Goal: Task Accomplishment & Management: Manage account settings

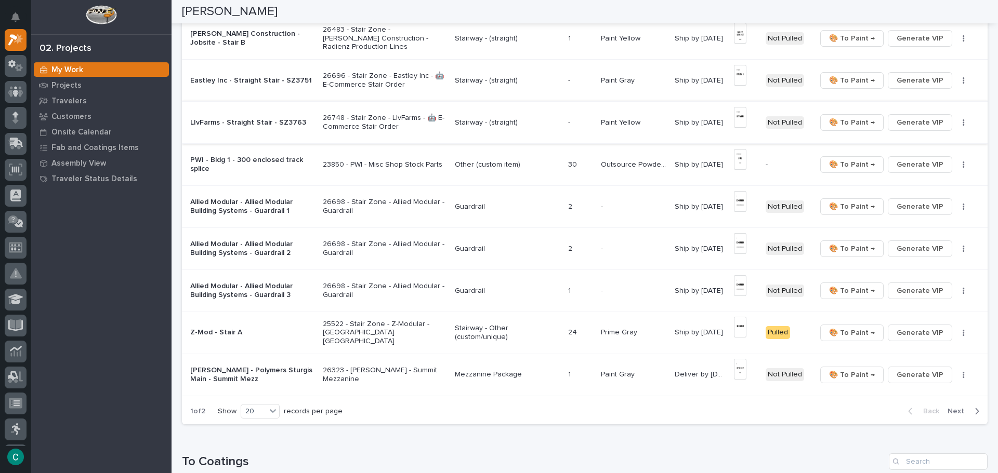
scroll to position [640, 0]
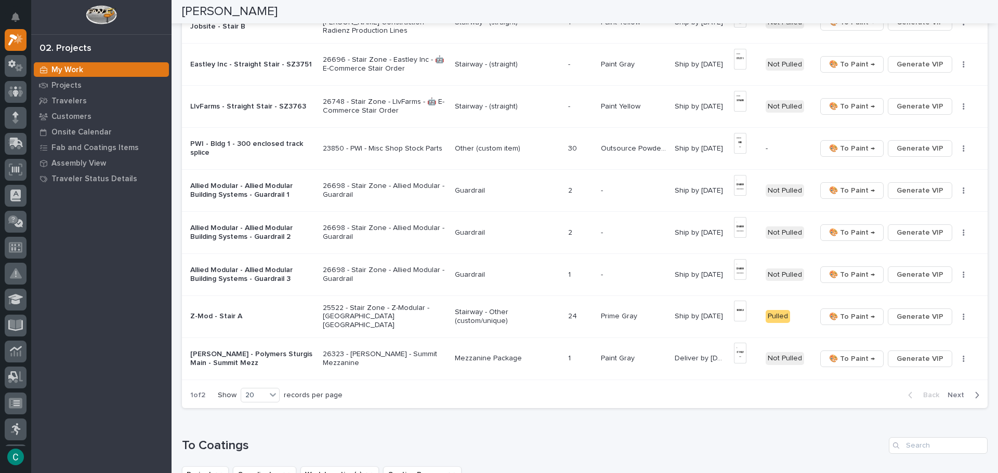
click at [492, 355] on p "Mezzanine Package" at bounding box center [507, 358] width 105 height 9
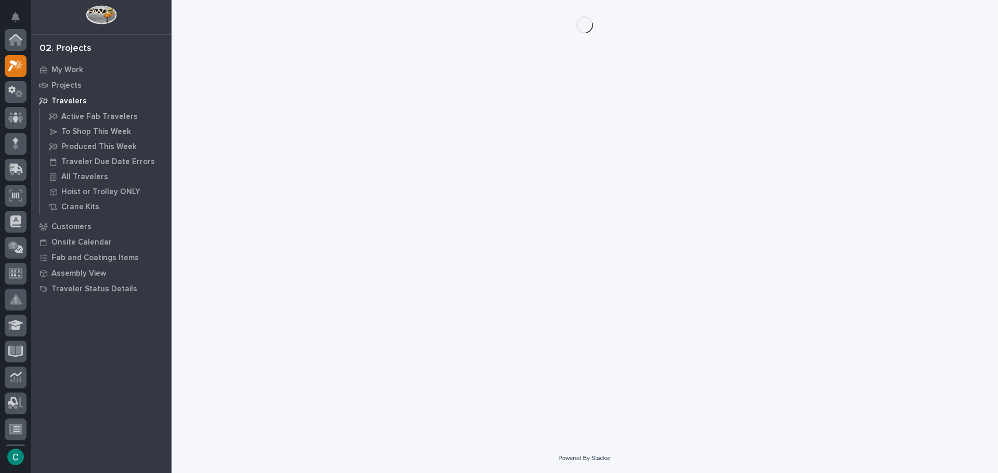
scroll to position [26, 0]
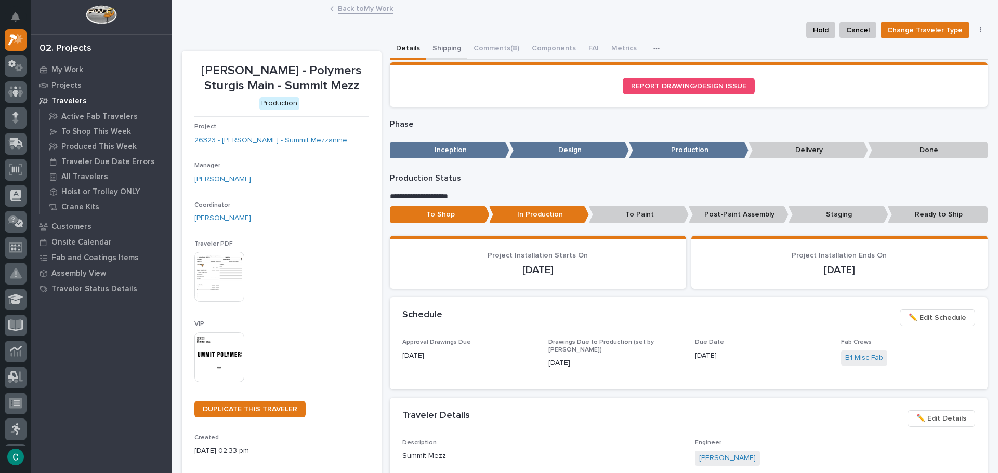
click at [449, 45] on button "Shipping" at bounding box center [446, 49] width 41 height 22
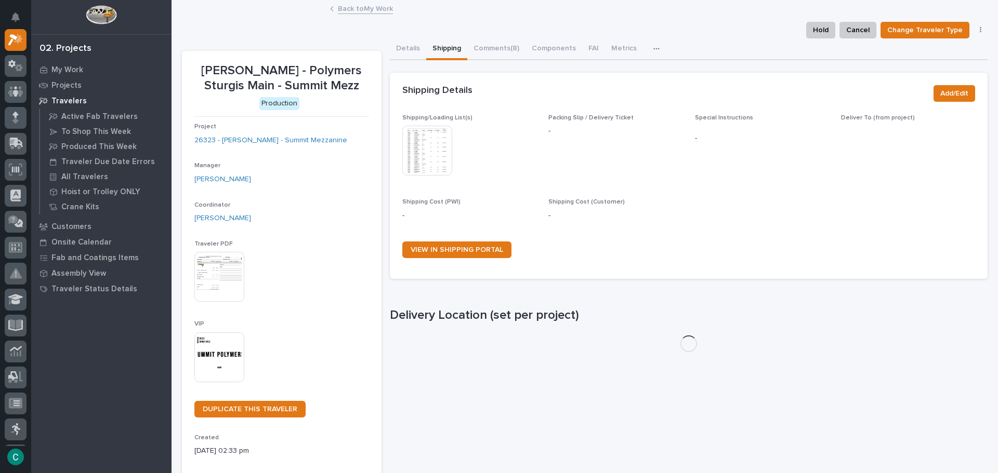
click at [418, 155] on img at bounding box center [427, 151] width 50 height 50
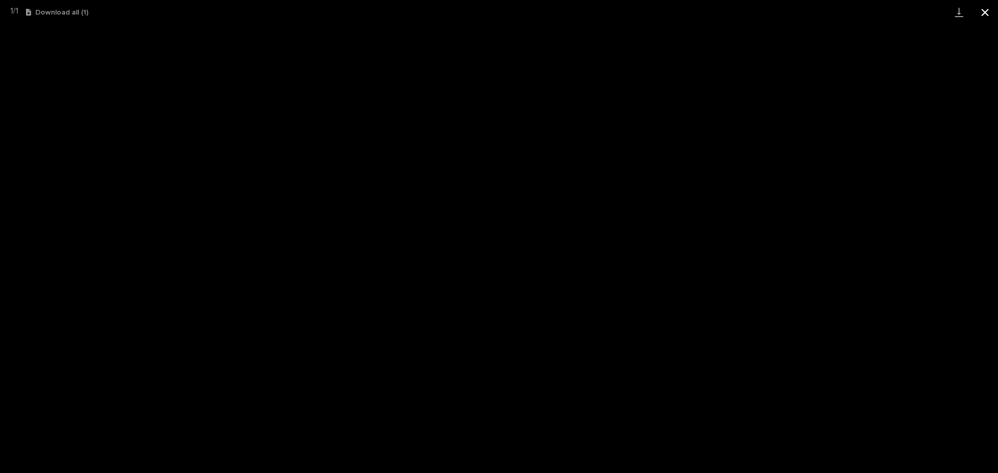
click at [983, 9] on button "Close gallery" at bounding box center [985, 12] width 26 height 24
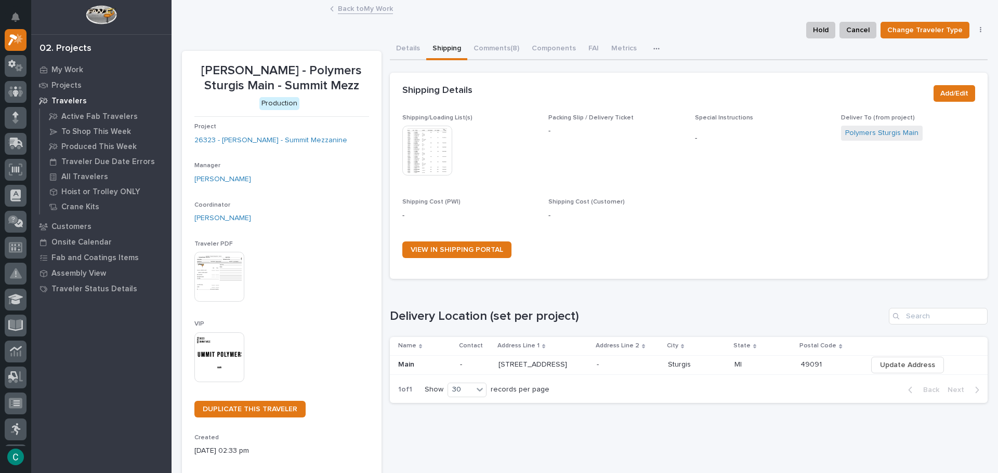
click at [418, 151] on img at bounding box center [427, 151] width 50 height 50
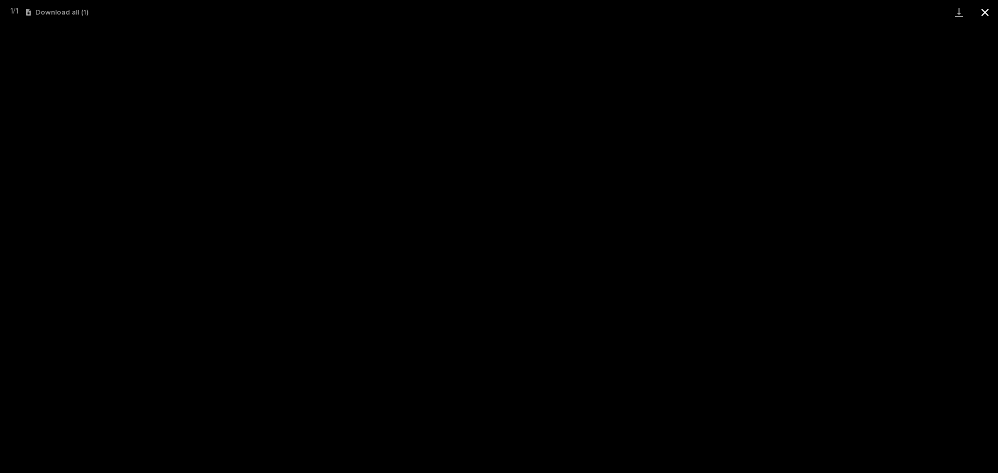
click at [980, 18] on button "Close gallery" at bounding box center [985, 12] width 26 height 24
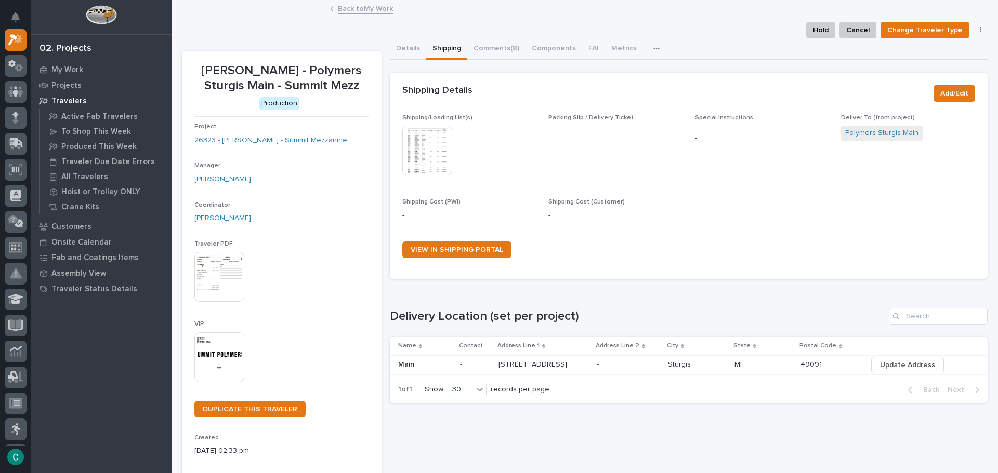
click at [343, 14] on div "Back to My Work" at bounding box center [585, 9] width 520 height 15
click at [342, 14] on link "Back to My Work" at bounding box center [365, 8] width 55 height 12
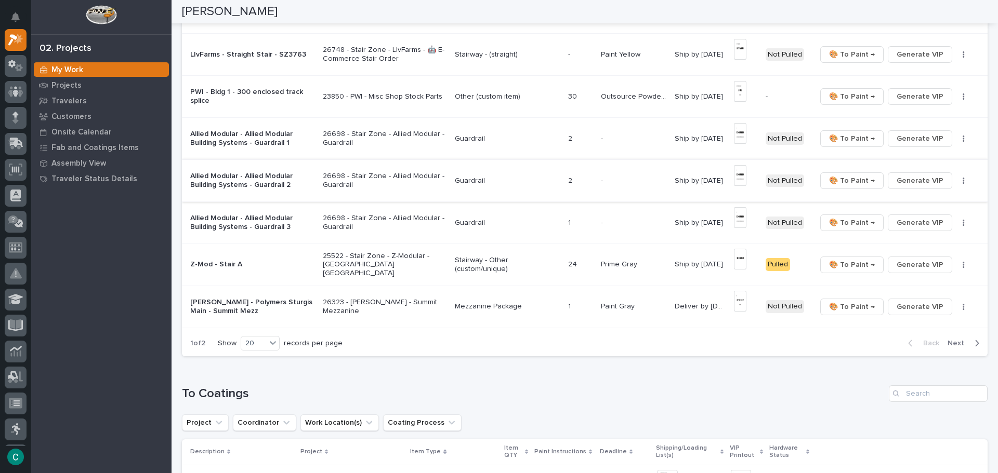
scroll to position [831, 0]
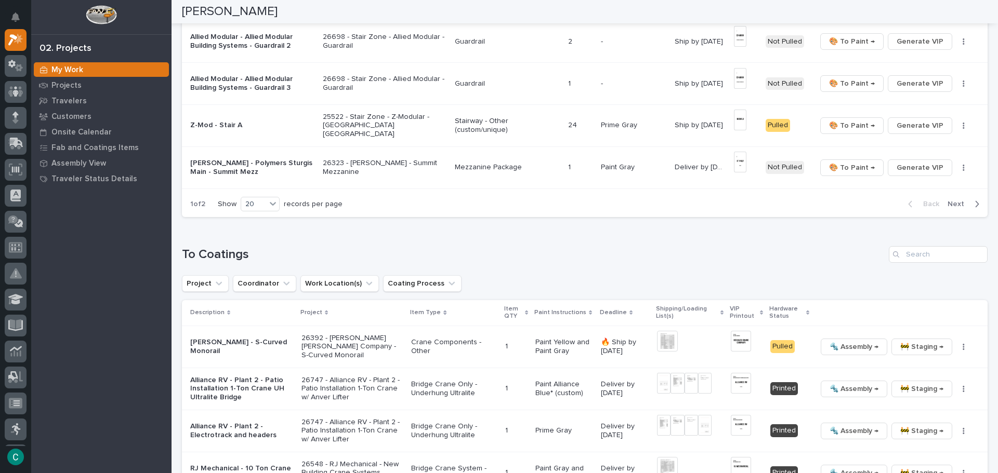
click at [955, 200] on span "Next" at bounding box center [958, 204] width 23 height 9
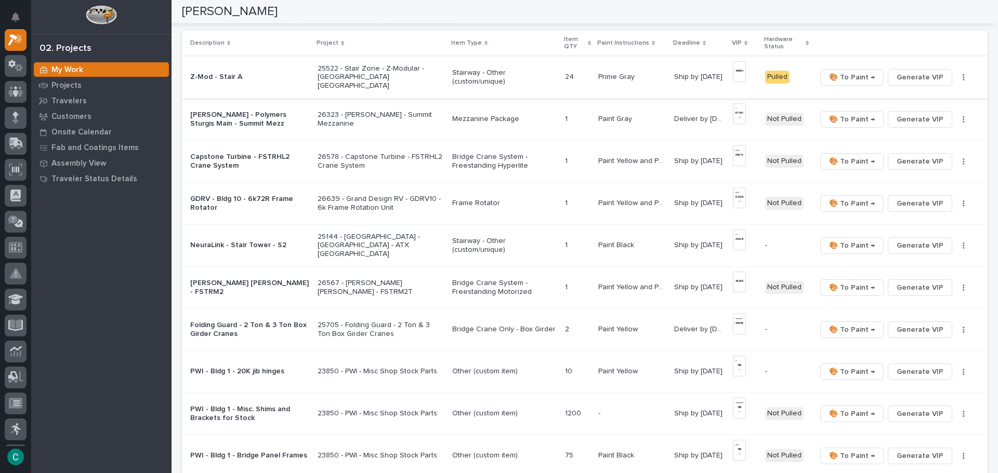
scroll to position [104, 0]
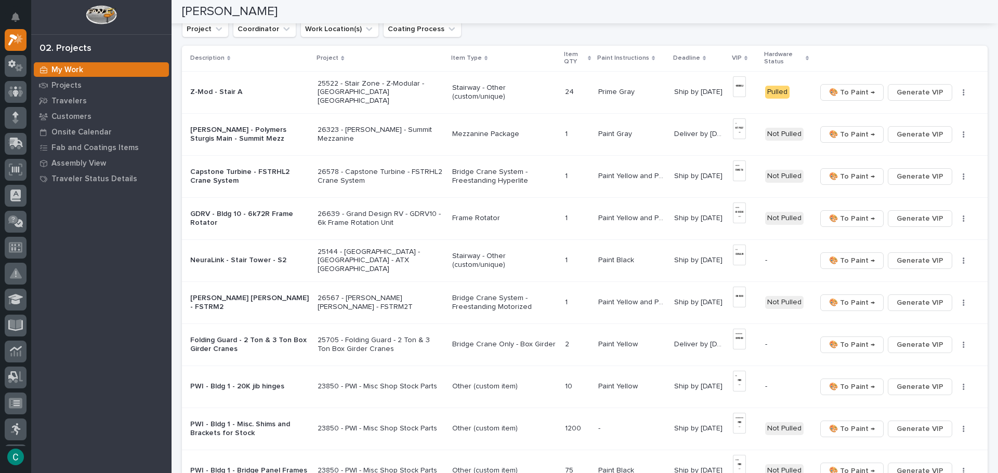
click at [487, 133] on p "Mezzanine Package" at bounding box center [504, 134] width 104 height 9
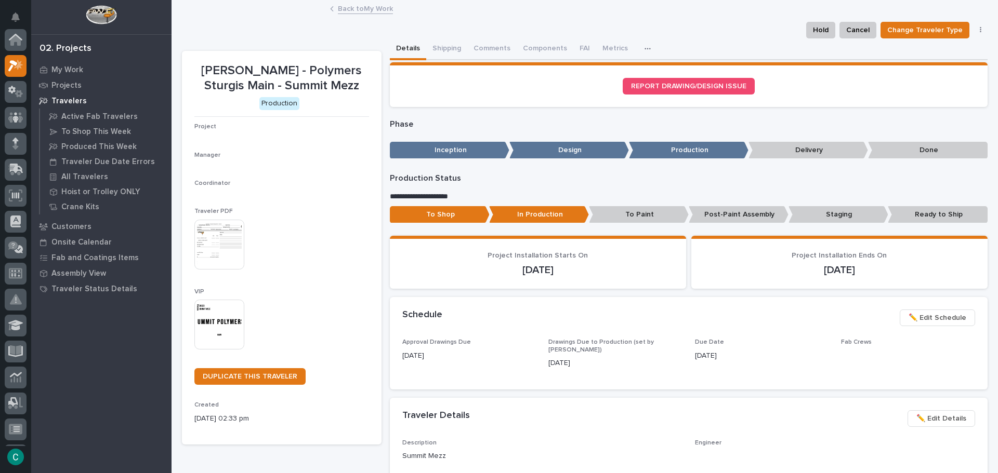
scroll to position [26, 0]
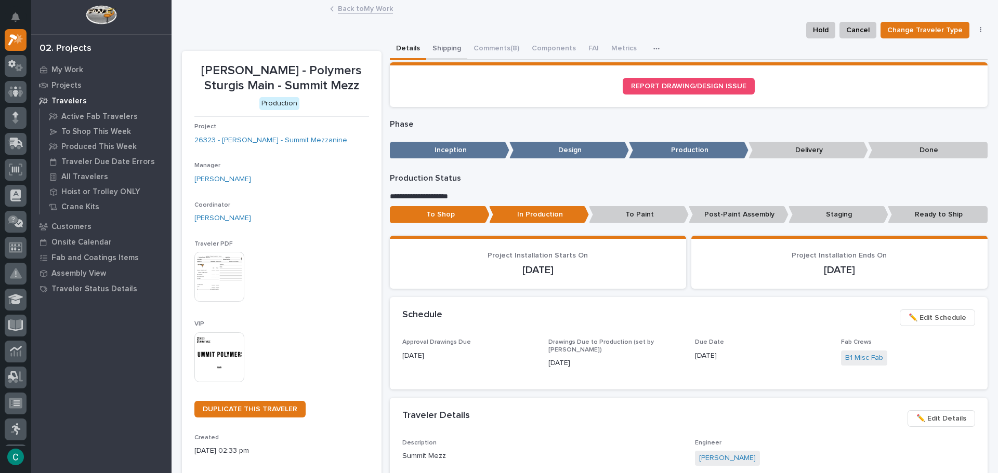
click at [439, 46] on button "Shipping" at bounding box center [446, 49] width 41 height 22
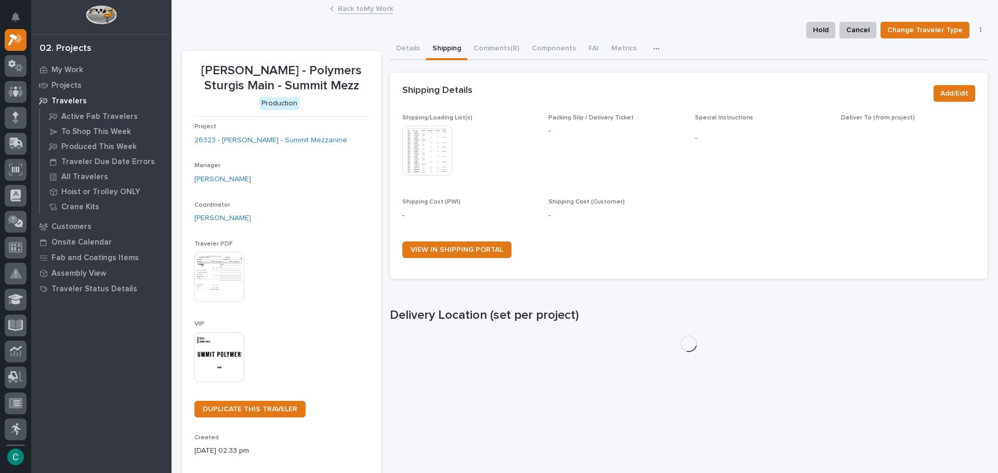
click at [424, 133] on img at bounding box center [427, 151] width 50 height 50
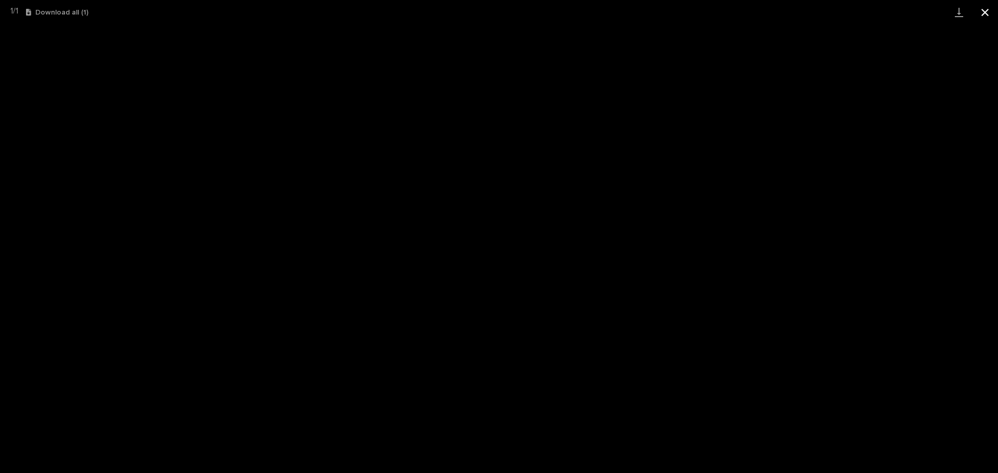
click at [986, 9] on button "Close gallery" at bounding box center [985, 12] width 26 height 24
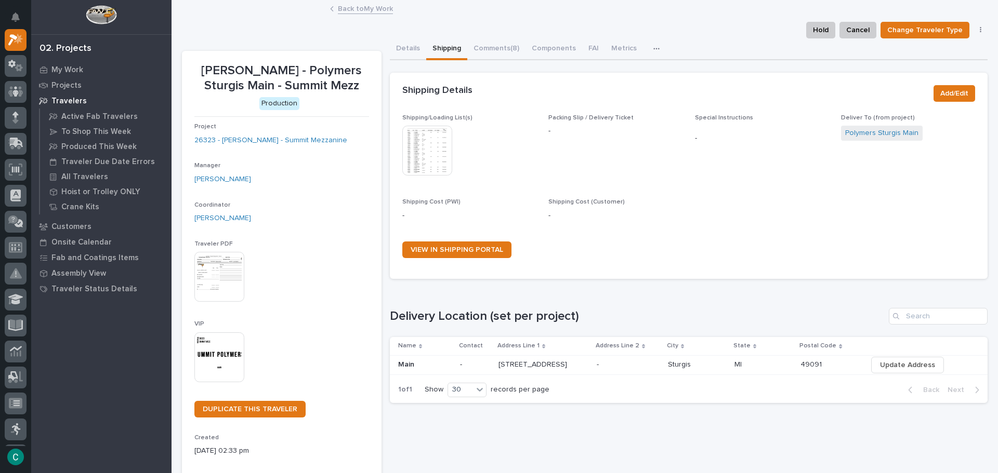
click at [351, 7] on link "Back to My Work" at bounding box center [365, 8] width 55 height 12
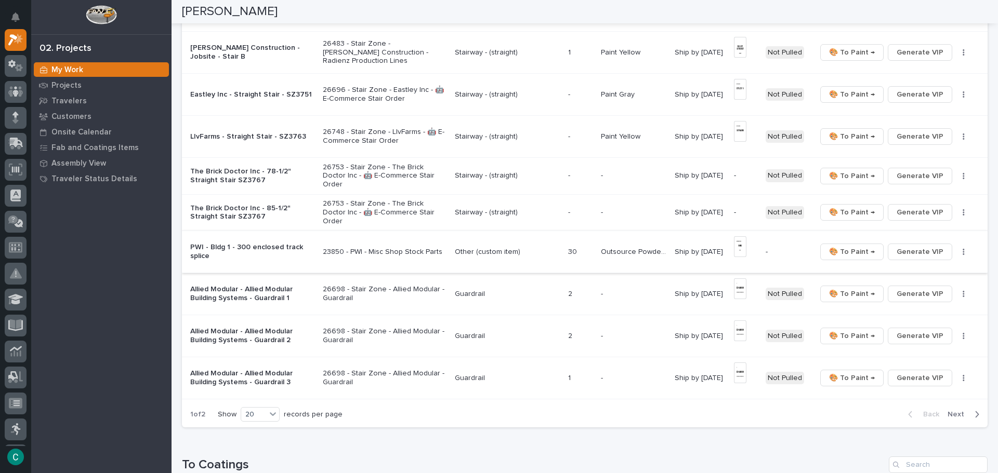
scroll to position [623, 0]
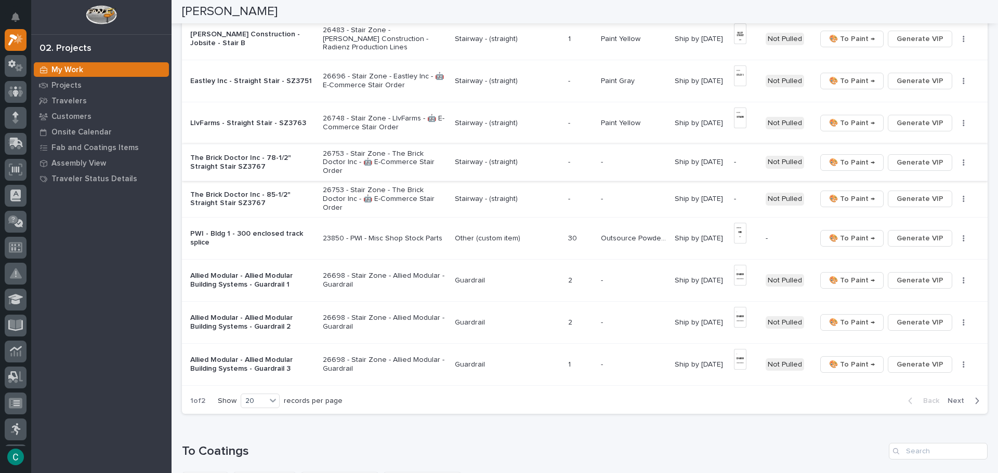
click at [908, 156] on span "Generate VIP" at bounding box center [919, 162] width 47 height 12
click at [910, 193] on span "Generate VIP" at bounding box center [919, 199] width 47 height 12
click at [475, 158] on p "Stairway - (straight)" at bounding box center [507, 162] width 105 height 9
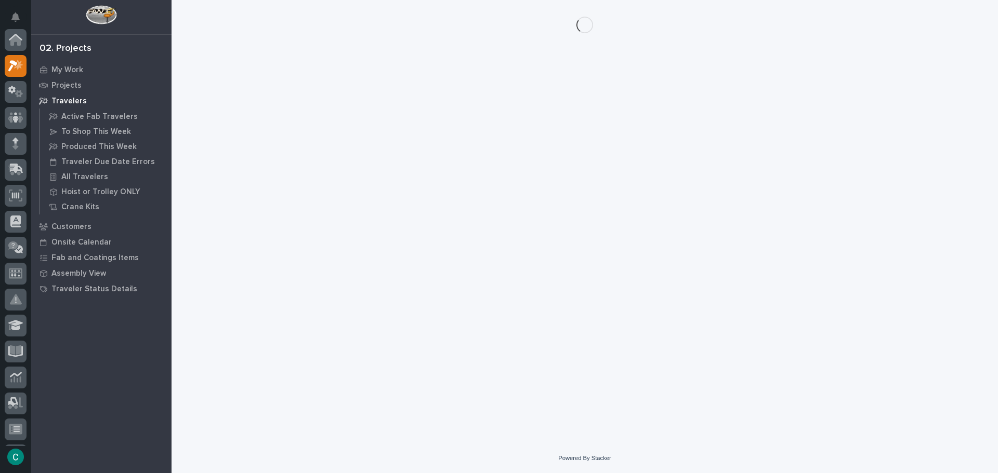
scroll to position [26, 0]
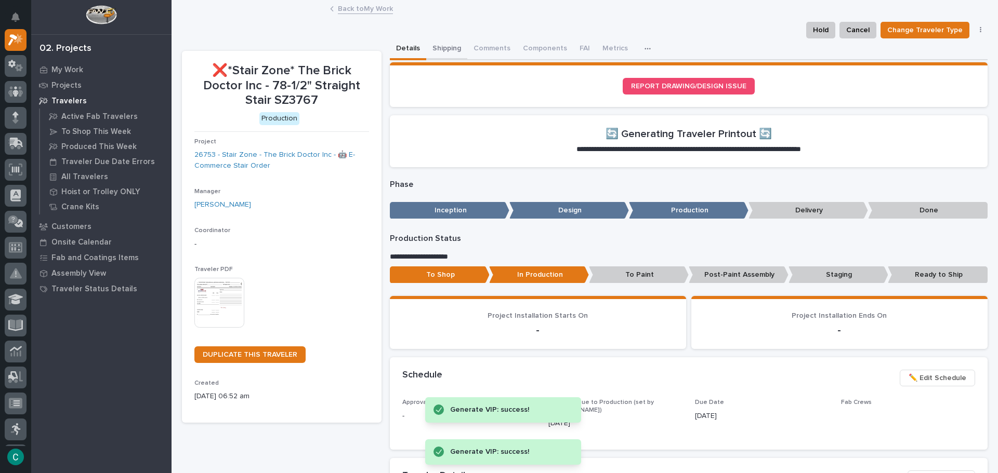
click at [450, 54] on button "Shipping" at bounding box center [446, 49] width 41 height 22
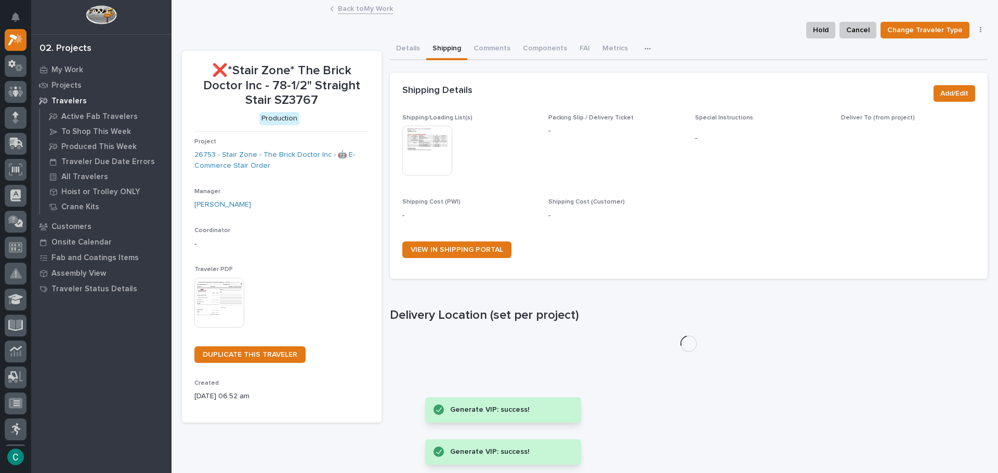
click at [430, 162] on img at bounding box center [427, 151] width 50 height 50
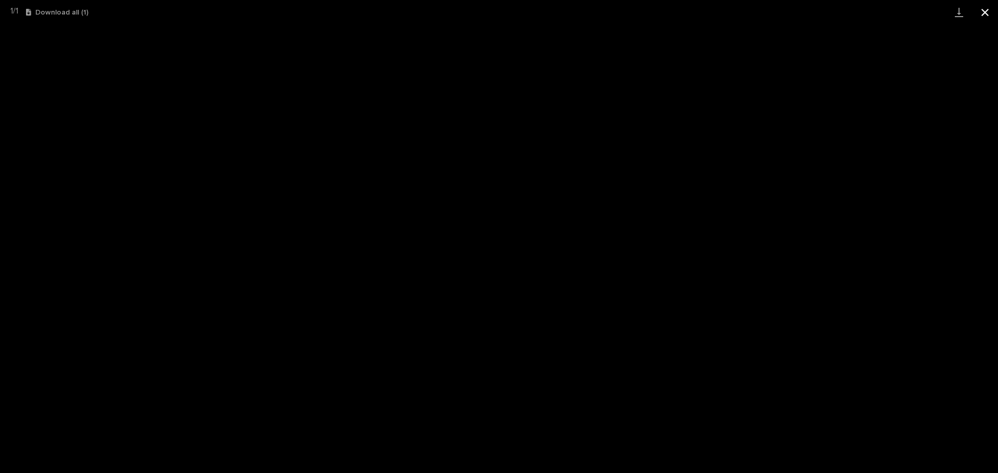
click at [990, 11] on button "Close gallery" at bounding box center [985, 12] width 26 height 24
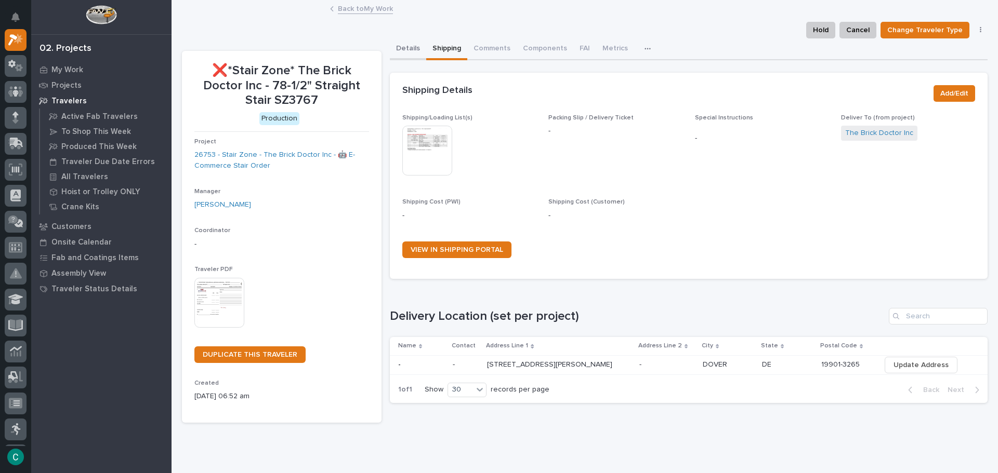
click at [406, 47] on button "Details" at bounding box center [408, 49] width 36 height 22
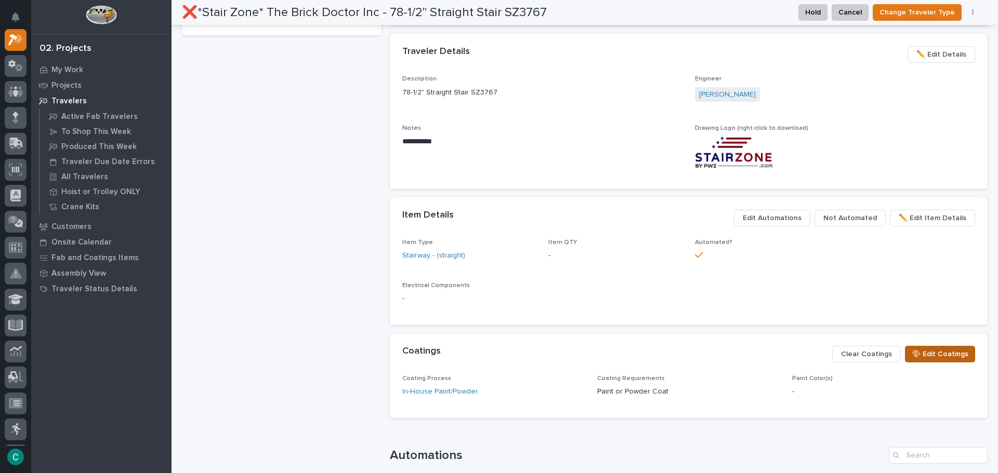
scroll to position [386, 0]
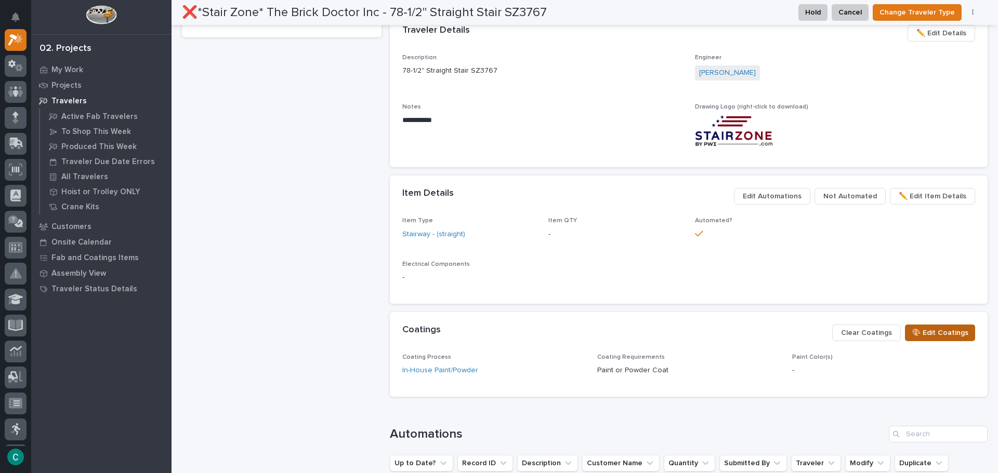
click at [938, 330] on span "🎨 Edit Coatings" at bounding box center [939, 333] width 57 height 12
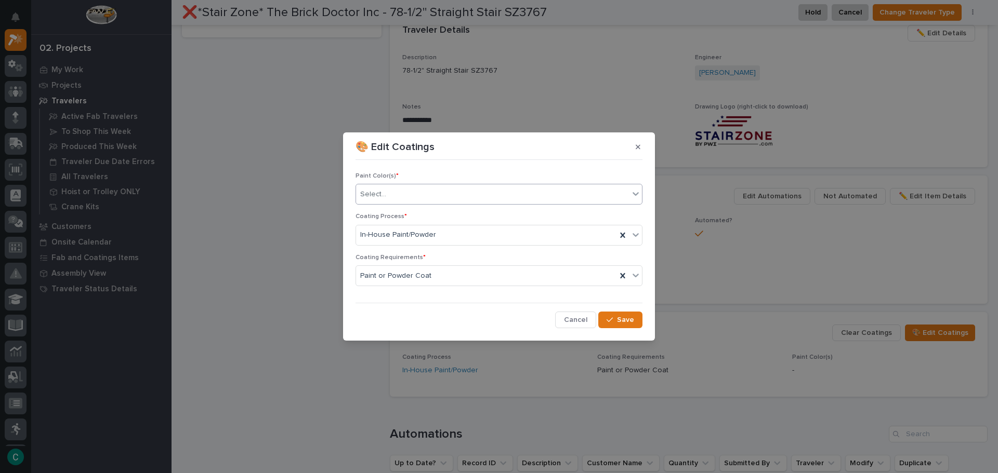
click at [482, 192] on div "Select..." at bounding box center [492, 194] width 273 height 17
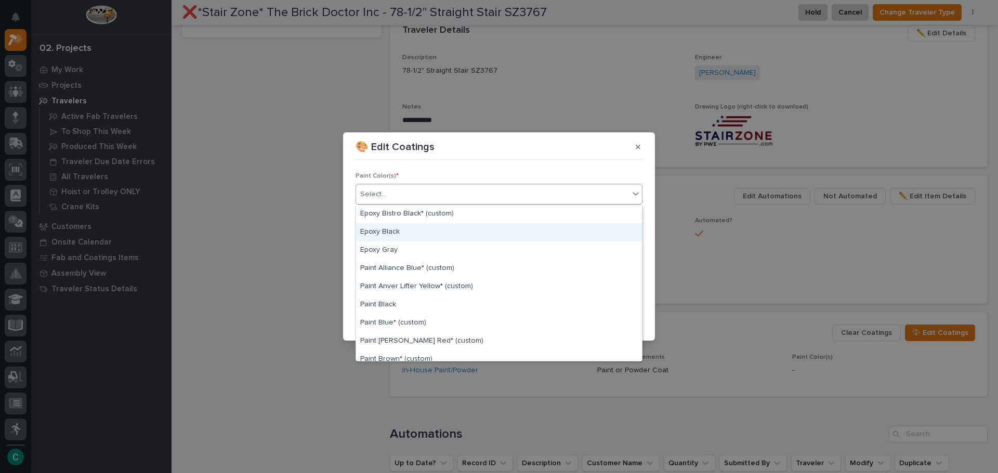
click at [446, 235] on div "Epoxy Black" at bounding box center [499, 232] width 286 height 18
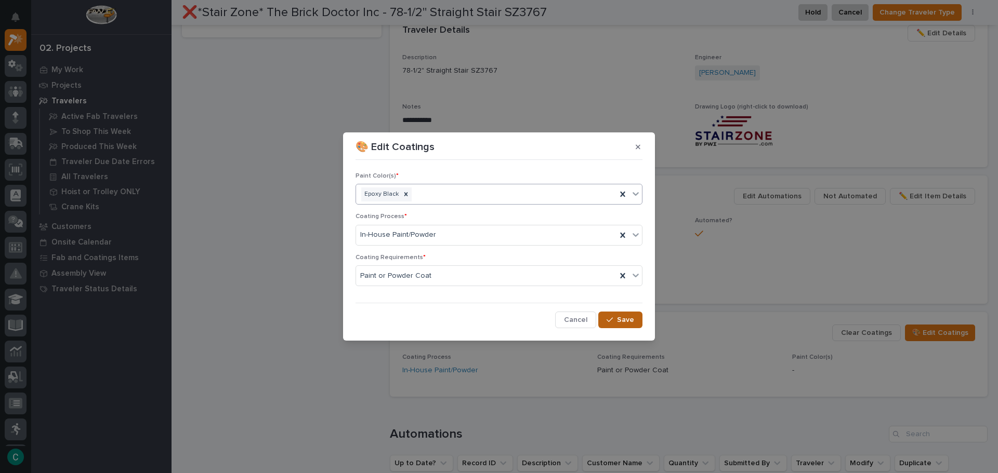
click at [621, 324] on span "Save" at bounding box center [625, 319] width 17 height 9
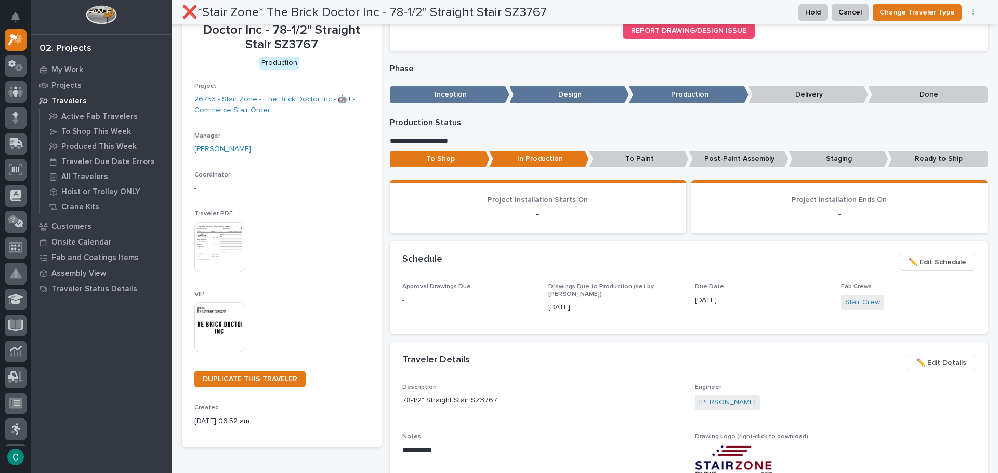
scroll to position [0, 0]
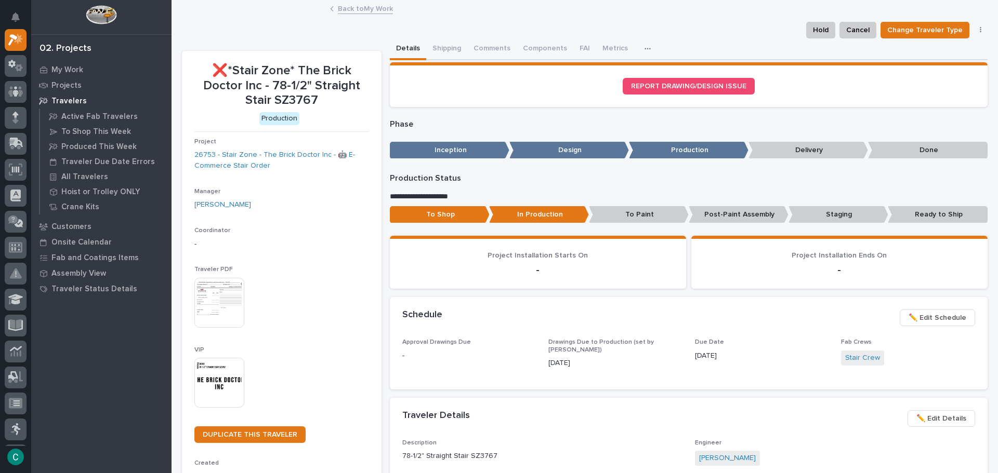
click at [357, 7] on link "Back to My Work" at bounding box center [365, 8] width 55 height 12
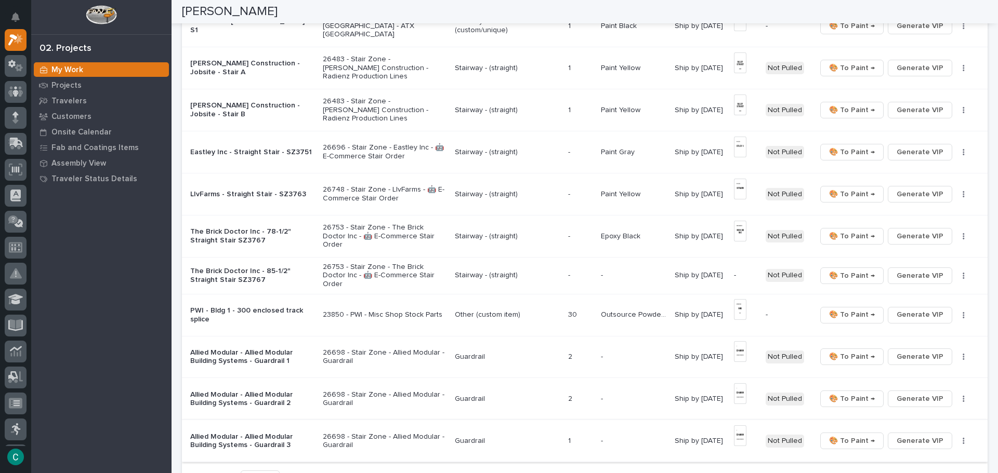
scroll to position [675, 0]
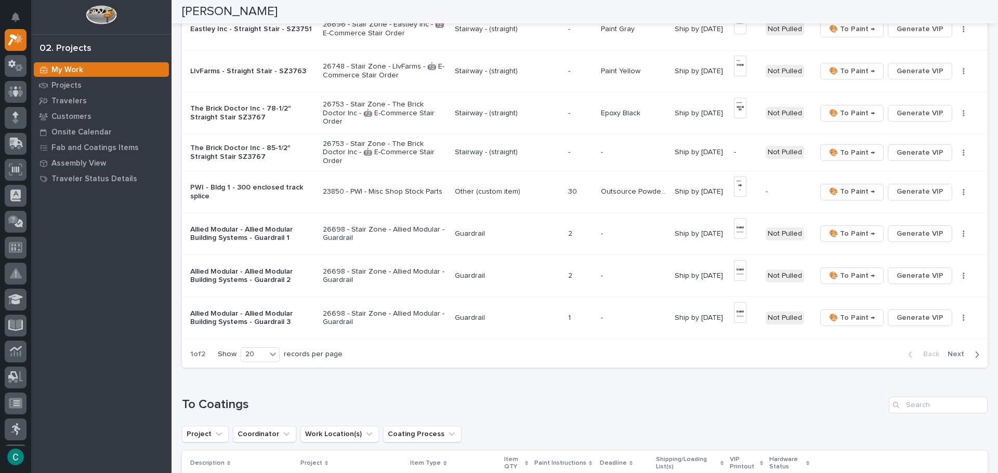
click at [485, 148] on p "Stairway - (straight)" at bounding box center [507, 152] width 105 height 9
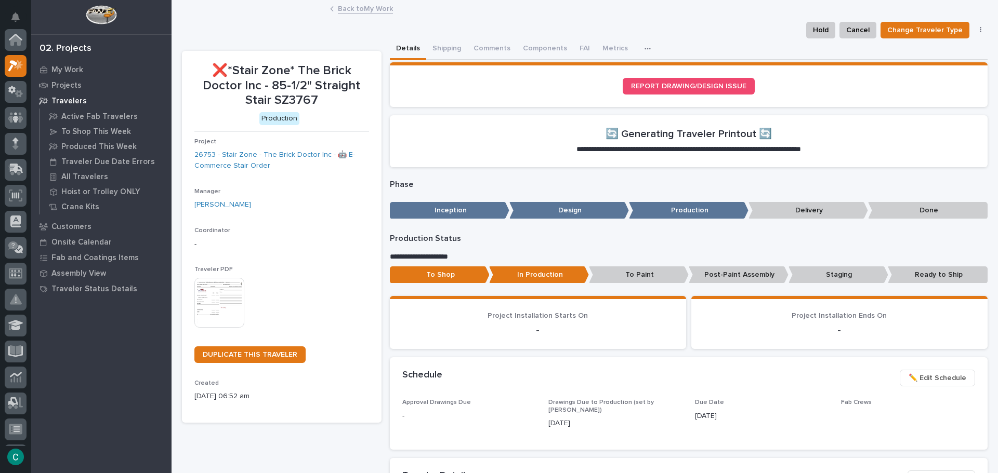
scroll to position [26, 0]
click at [450, 49] on button "Shipping" at bounding box center [446, 49] width 41 height 22
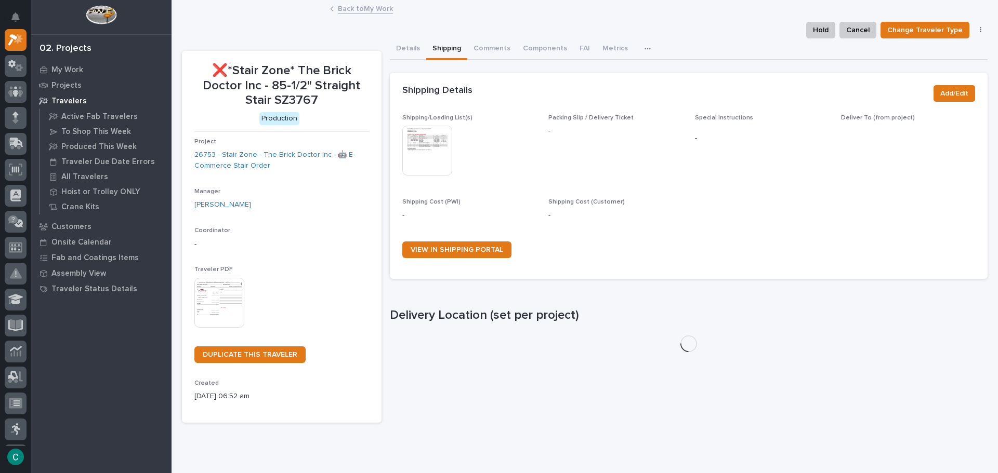
click at [434, 161] on img at bounding box center [427, 151] width 50 height 50
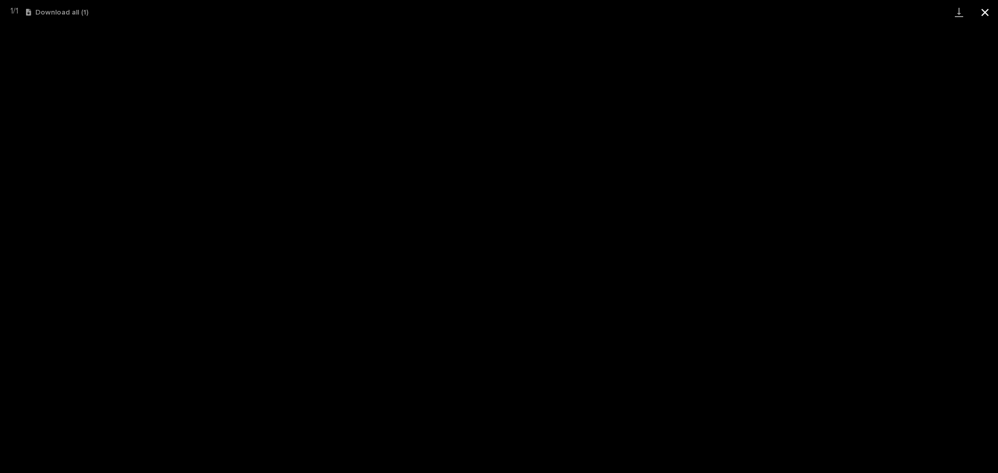
click at [978, 15] on button "Close gallery" at bounding box center [985, 12] width 26 height 24
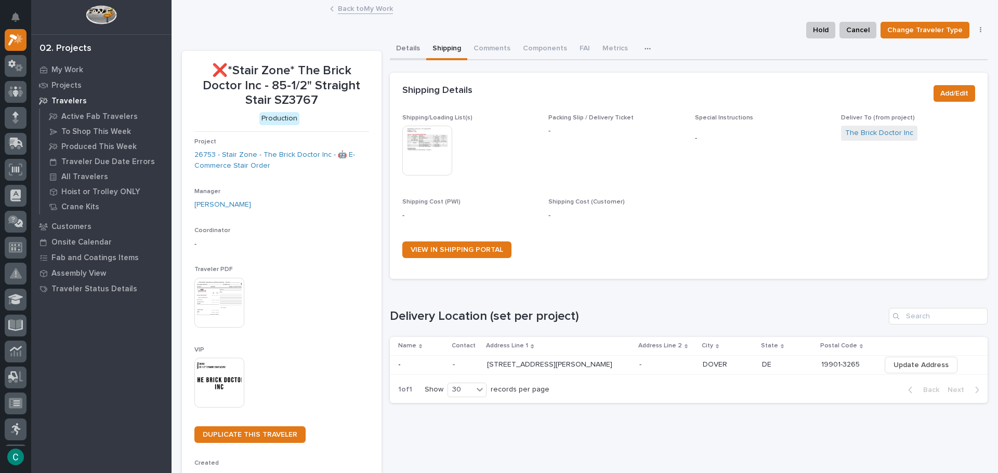
click at [397, 52] on button "Details" at bounding box center [408, 49] width 36 height 22
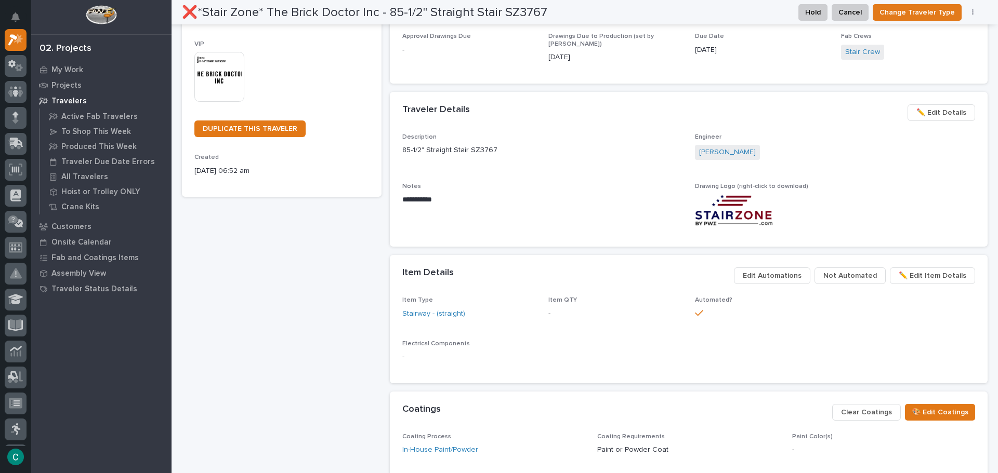
scroll to position [468, 0]
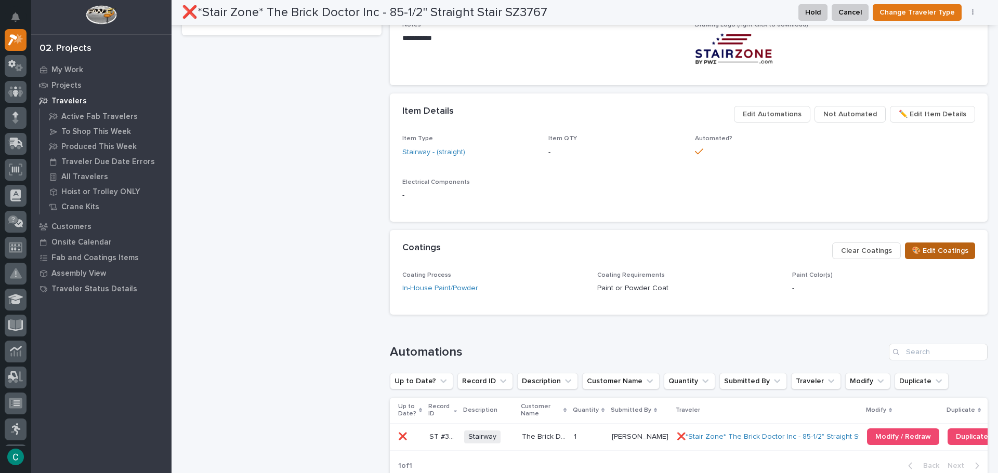
click at [949, 256] on span "🎨 Edit Coatings" at bounding box center [939, 251] width 57 height 12
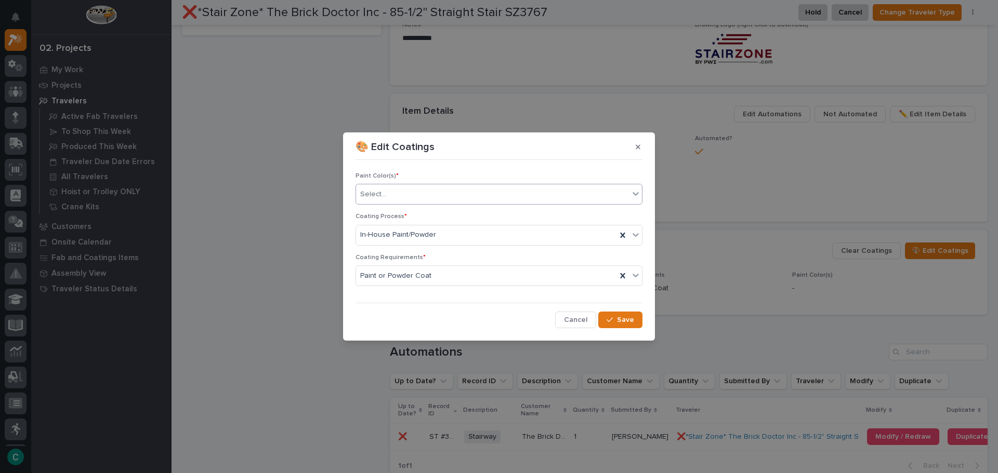
click at [467, 194] on div "Select..." at bounding box center [492, 194] width 273 height 17
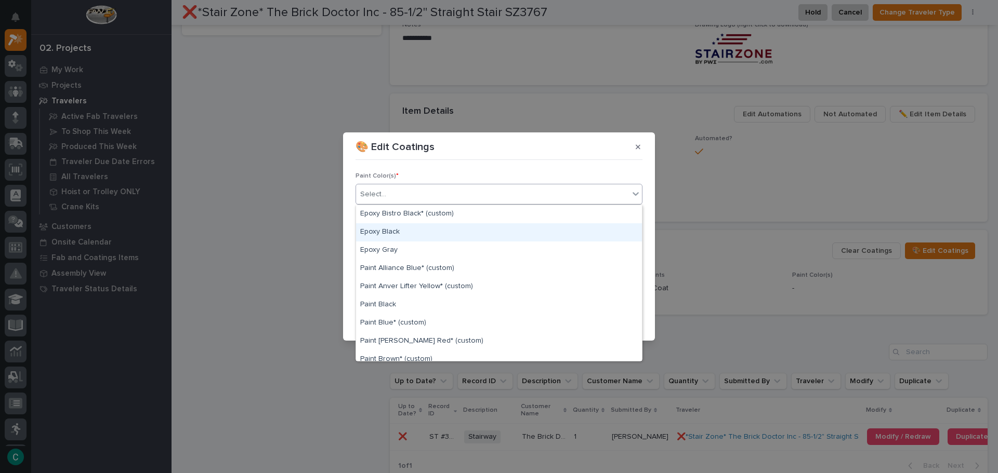
click at [456, 224] on div "Epoxy Black" at bounding box center [499, 232] width 286 height 18
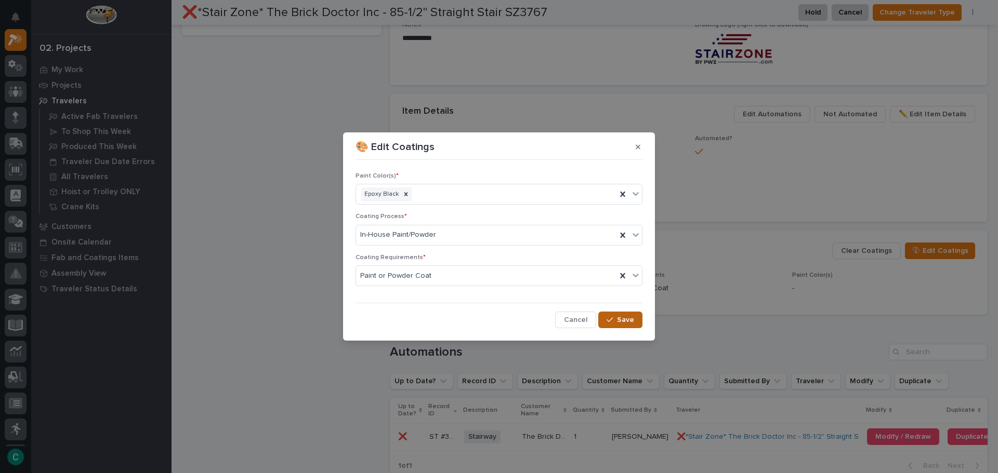
click at [616, 315] on button "Save" at bounding box center [620, 320] width 44 height 17
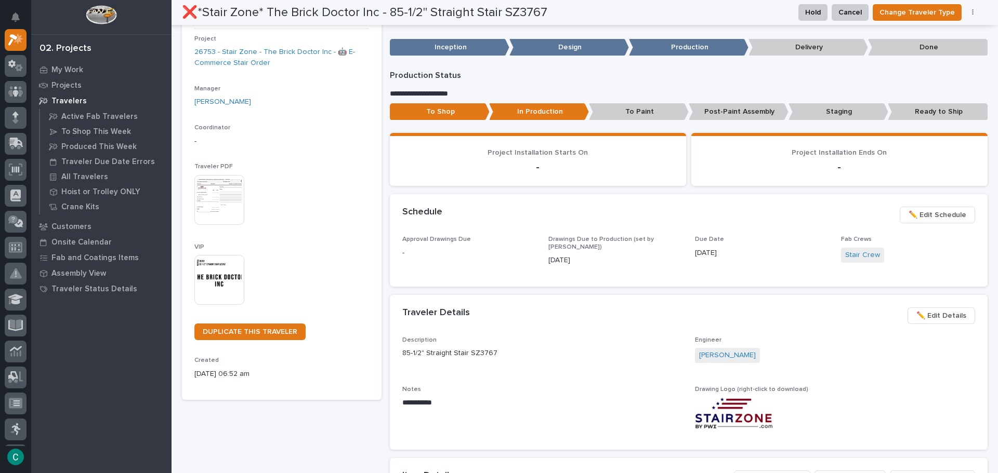
scroll to position [0, 0]
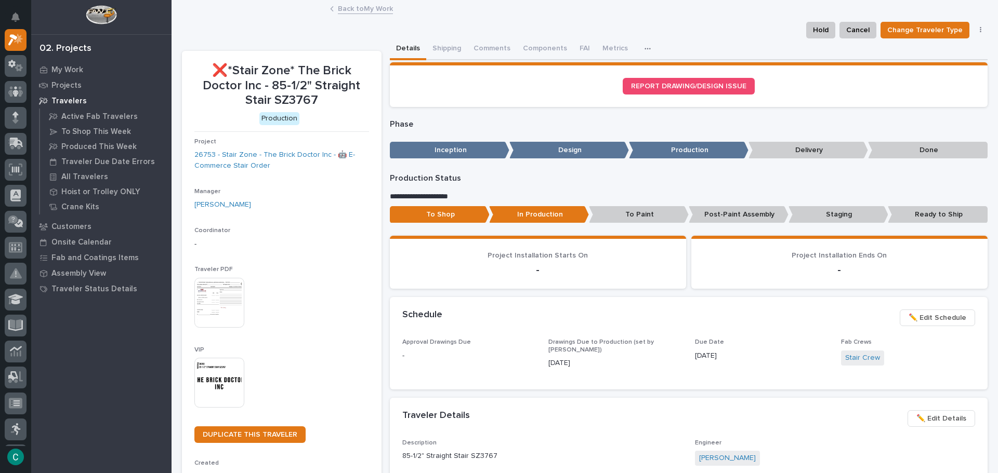
click at [365, 13] on link "Back to My Work" at bounding box center [365, 8] width 55 height 12
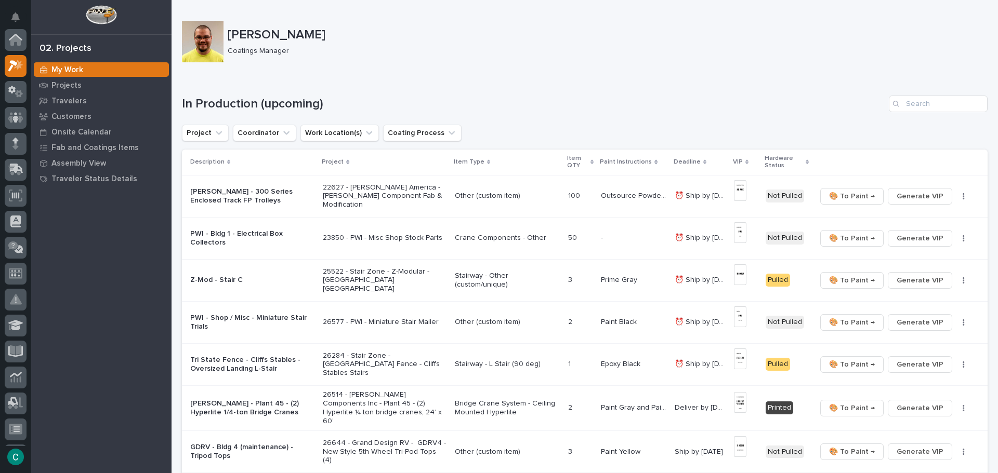
scroll to position [26, 0]
